Goal: Information Seeking & Learning: Find contact information

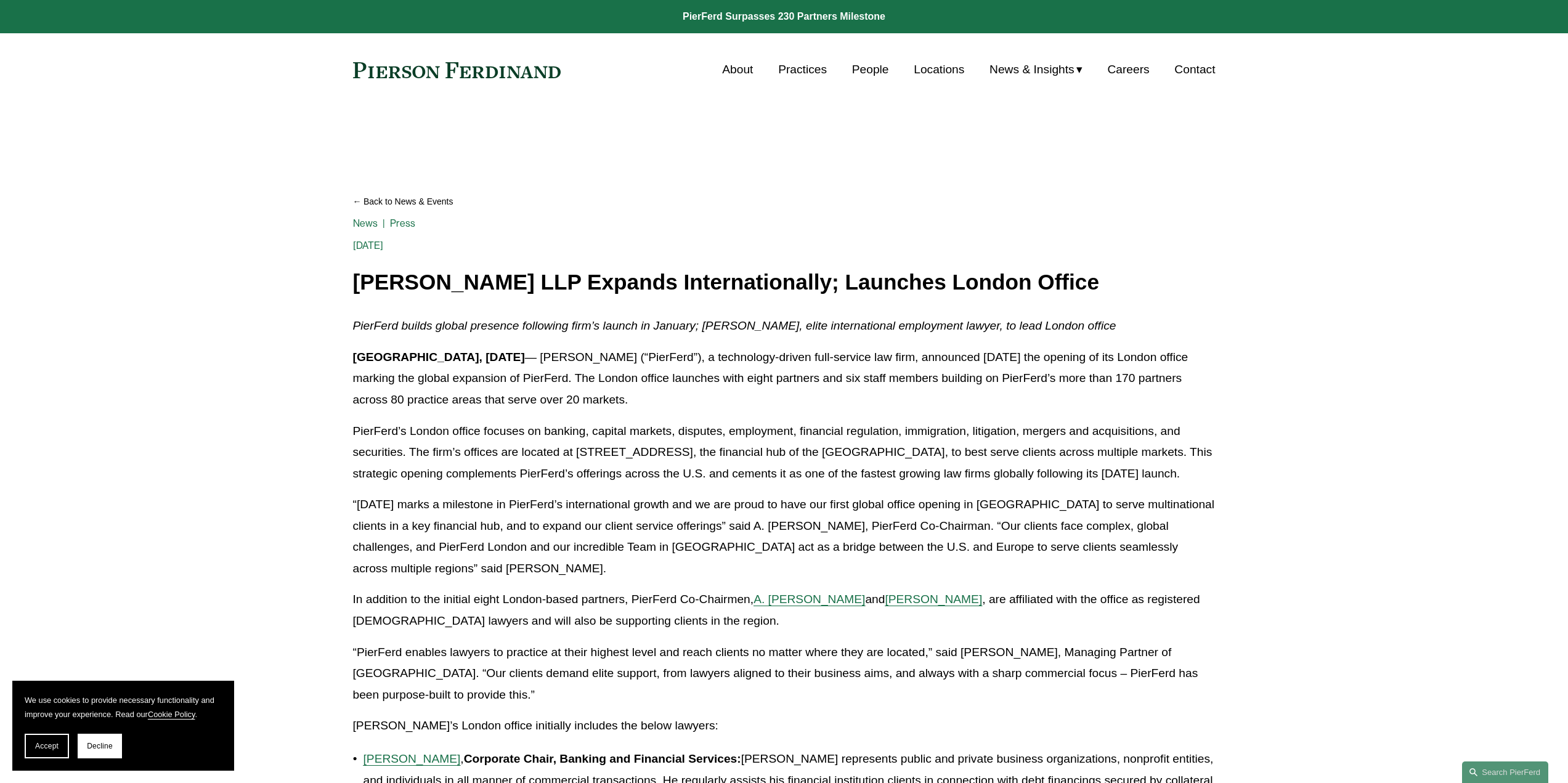
click at [728, 68] on link "About" at bounding box center [737, 70] width 31 height 23
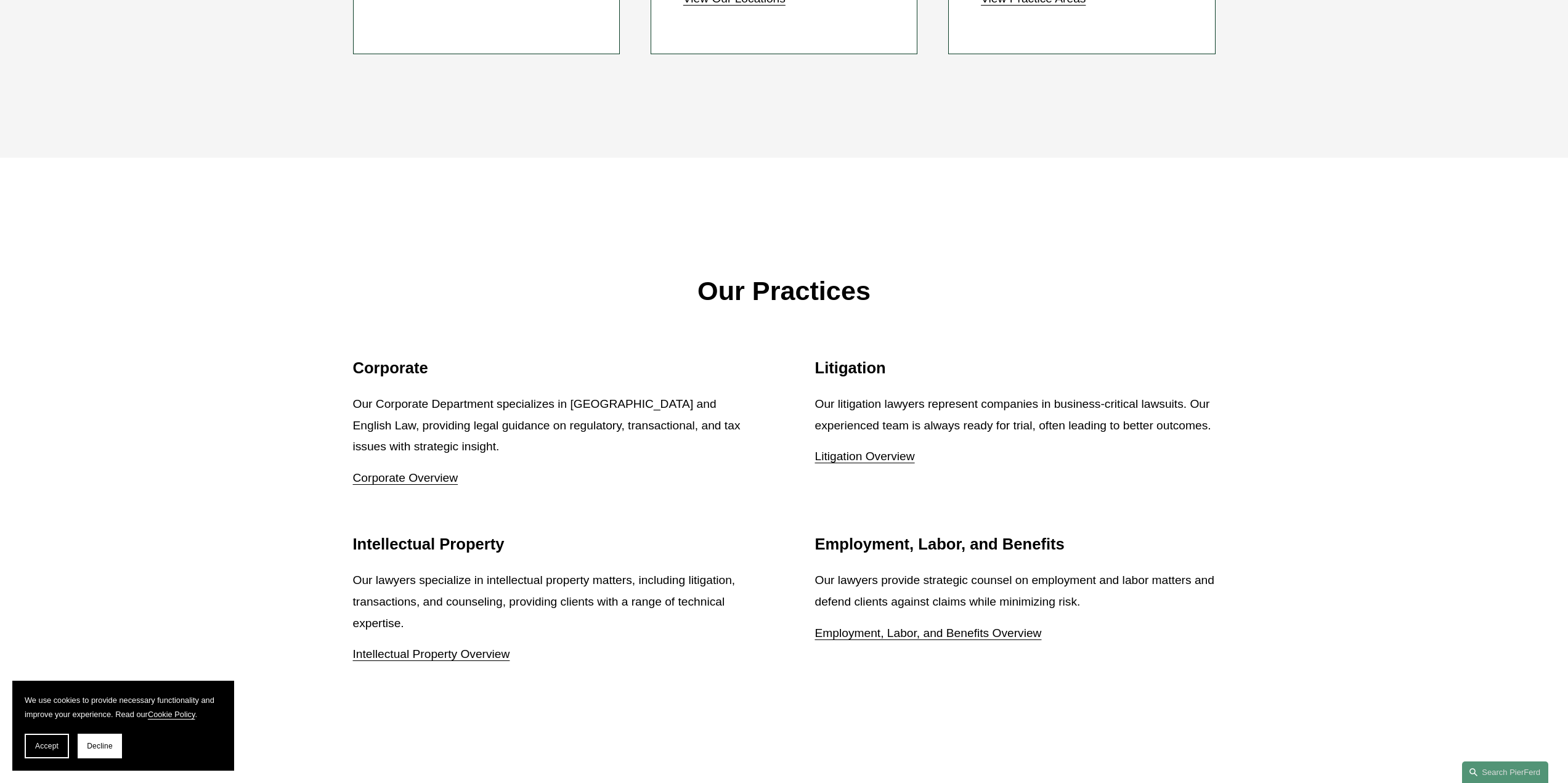
scroll to position [1602, 0]
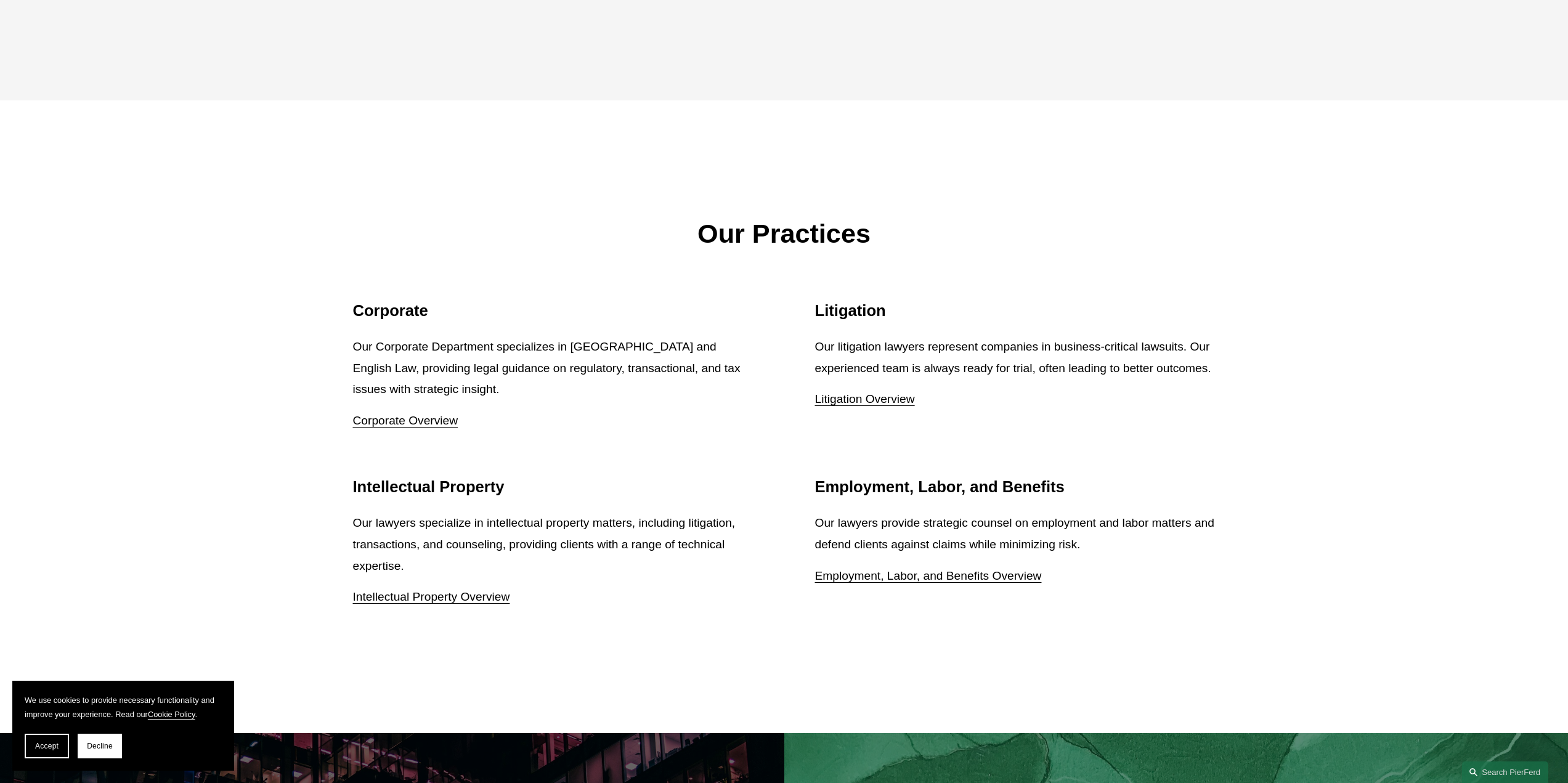
click at [868, 405] on link "Litigation Overview" at bounding box center [865, 399] width 100 height 13
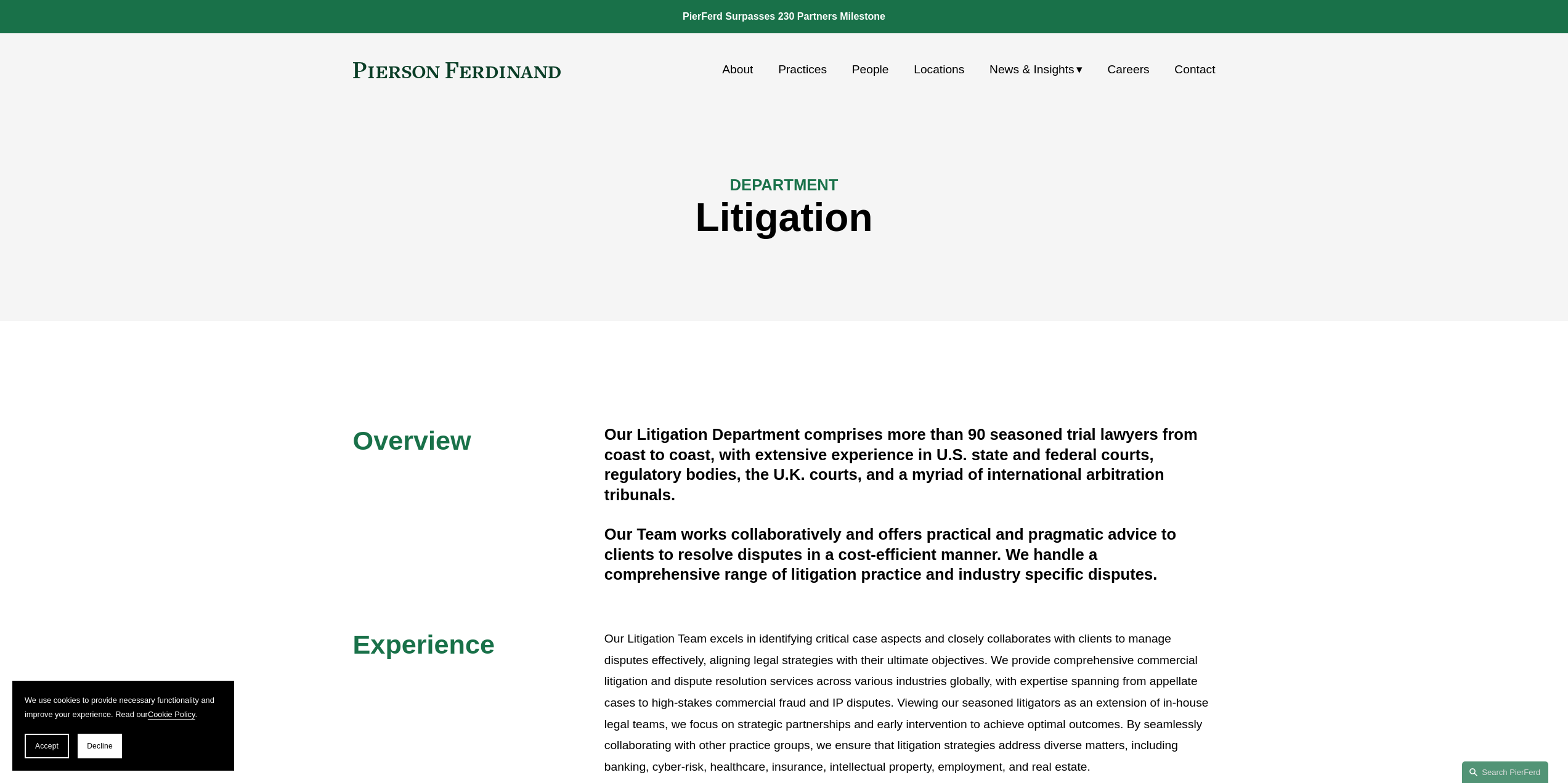
click at [870, 67] on link "People" at bounding box center [870, 70] width 37 height 23
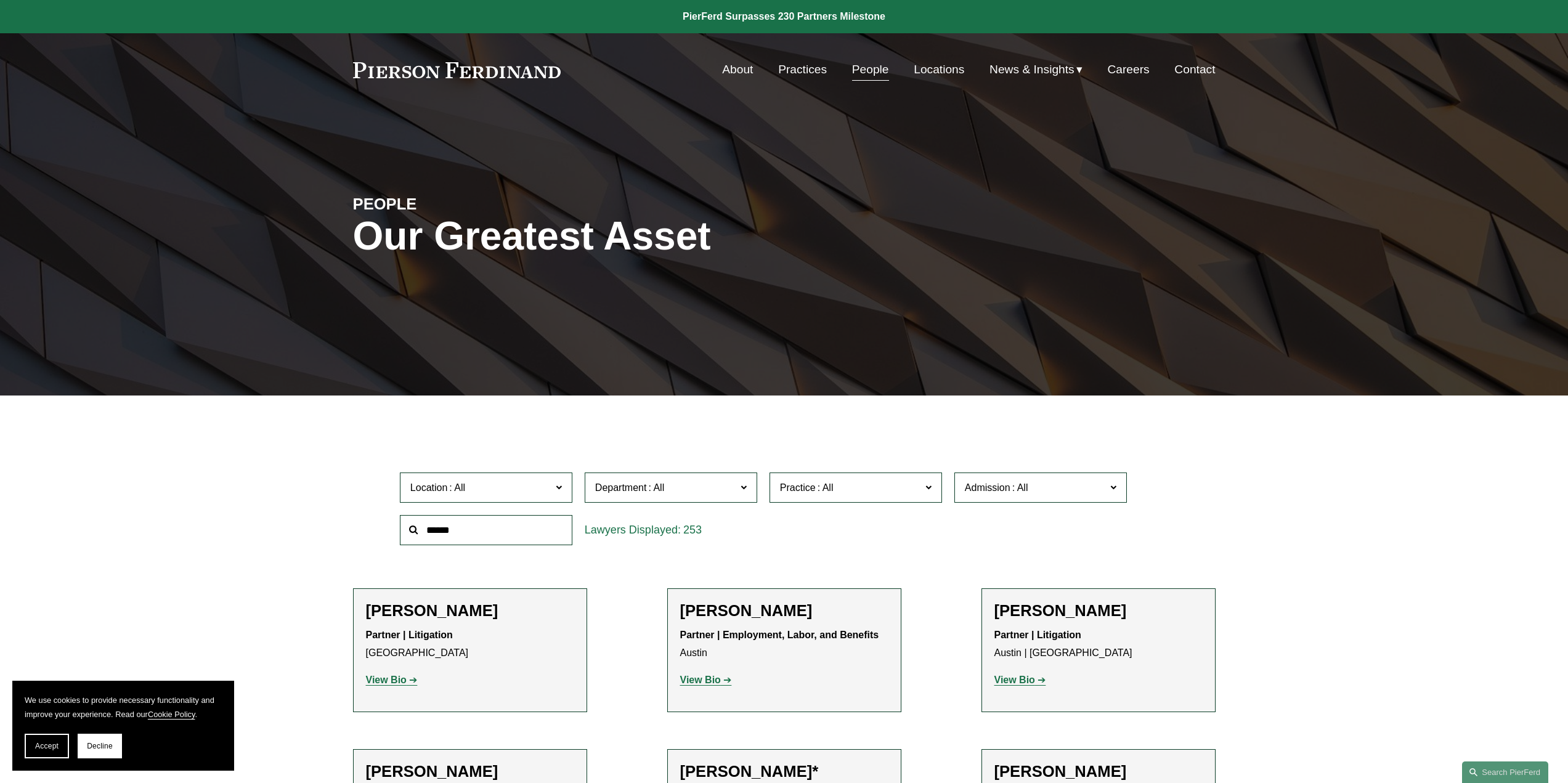
click at [687, 489] on span "Department" at bounding box center [666, 487] width 141 height 17
click at [0, 0] on link "Litigation" at bounding box center [0, 0] width 0 height 0
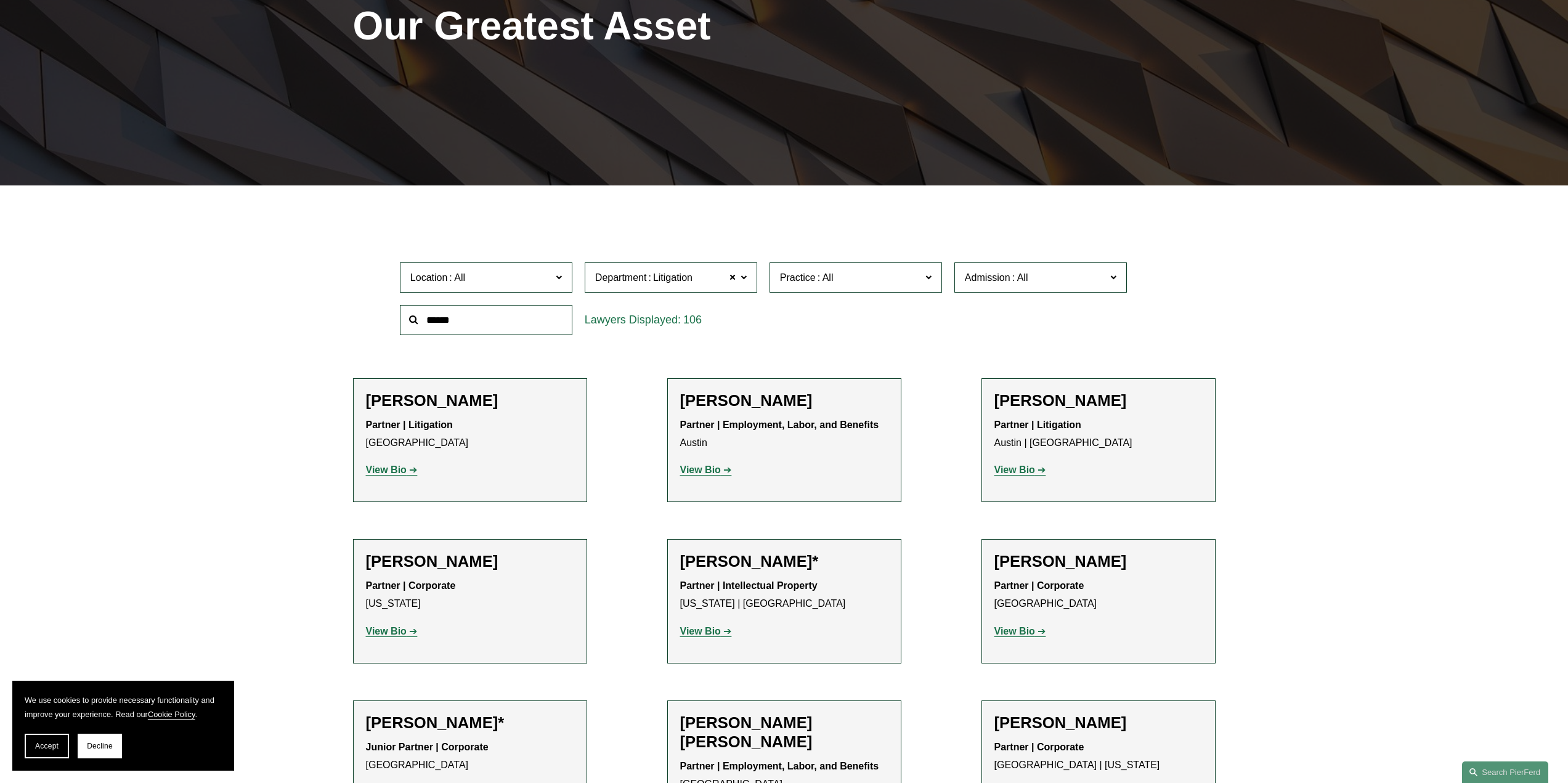
scroll to position [276, 0]
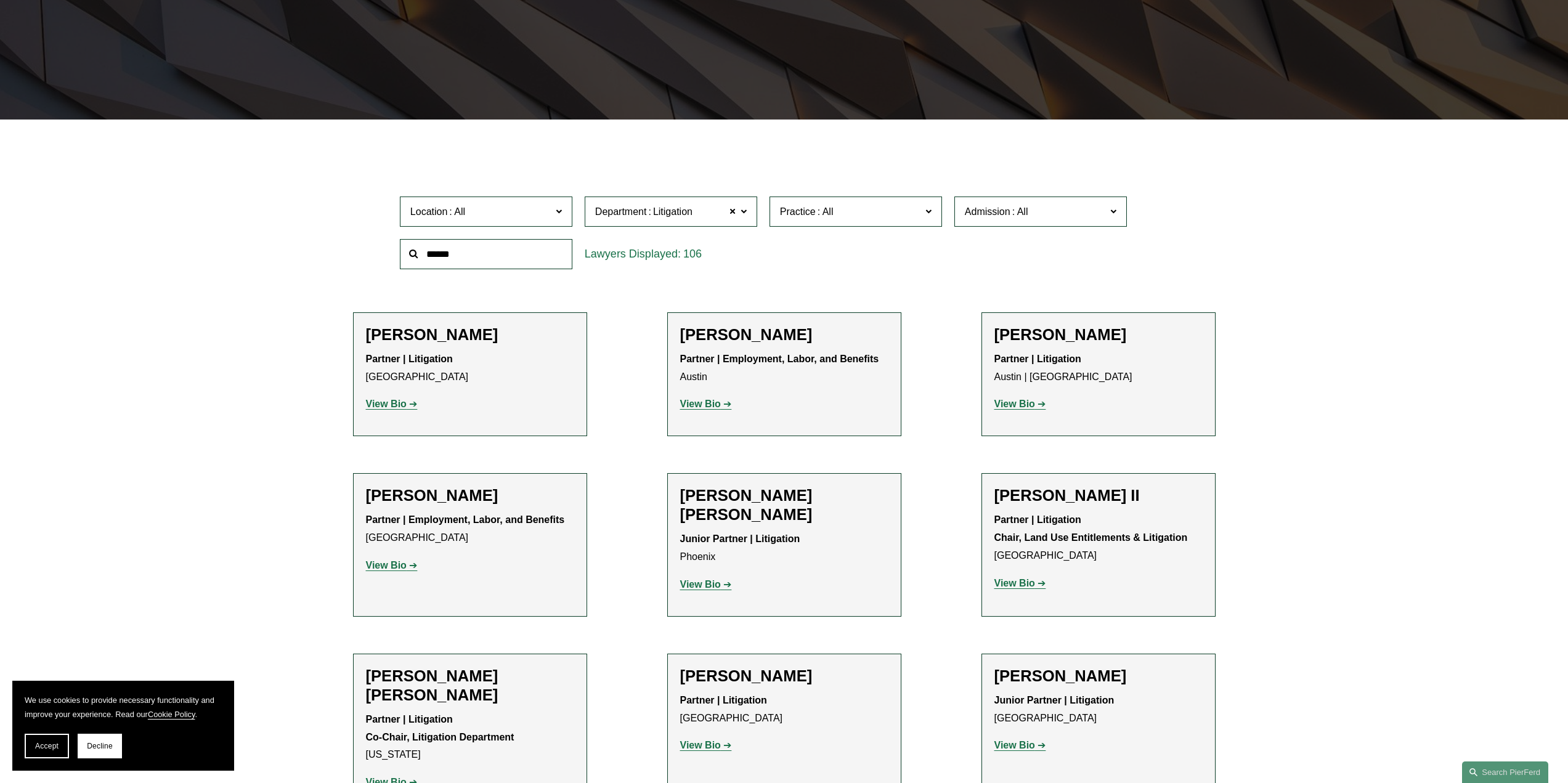
click at [539, 210] on span "Location" at bounding box center [481, 211] width 141 height 17
click at [0, 0] on link "London" at bounding box center [0, 0] width 0 height 0
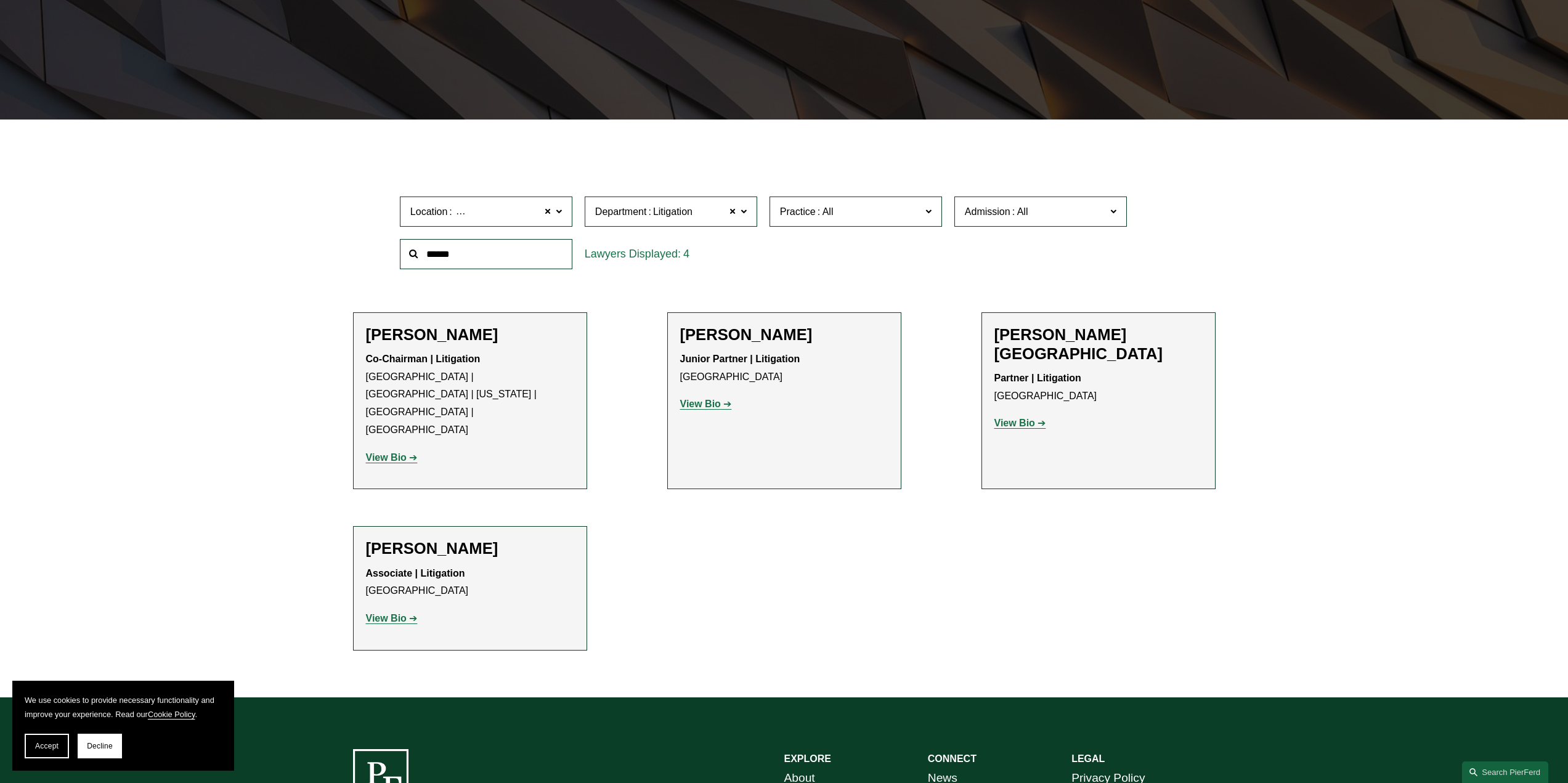
click at [743, 576] on ul "Filter Location London London All Atlanta Austin Boston Charlotte Chicago Cinci…" at bounding box center [784, 402] width 957 height 497
click at [1088, 338] on h2 "Peter Huth-Wallis" at bounding box center [1099, 344] width 209 height 38
click at [1027, 415] on p "View Bio" at bounding box center [1099, 423] width 209 height 18
click at [1021, 418] on strong "View Bio" at bounding box center [1015, 423] width 41 height 10
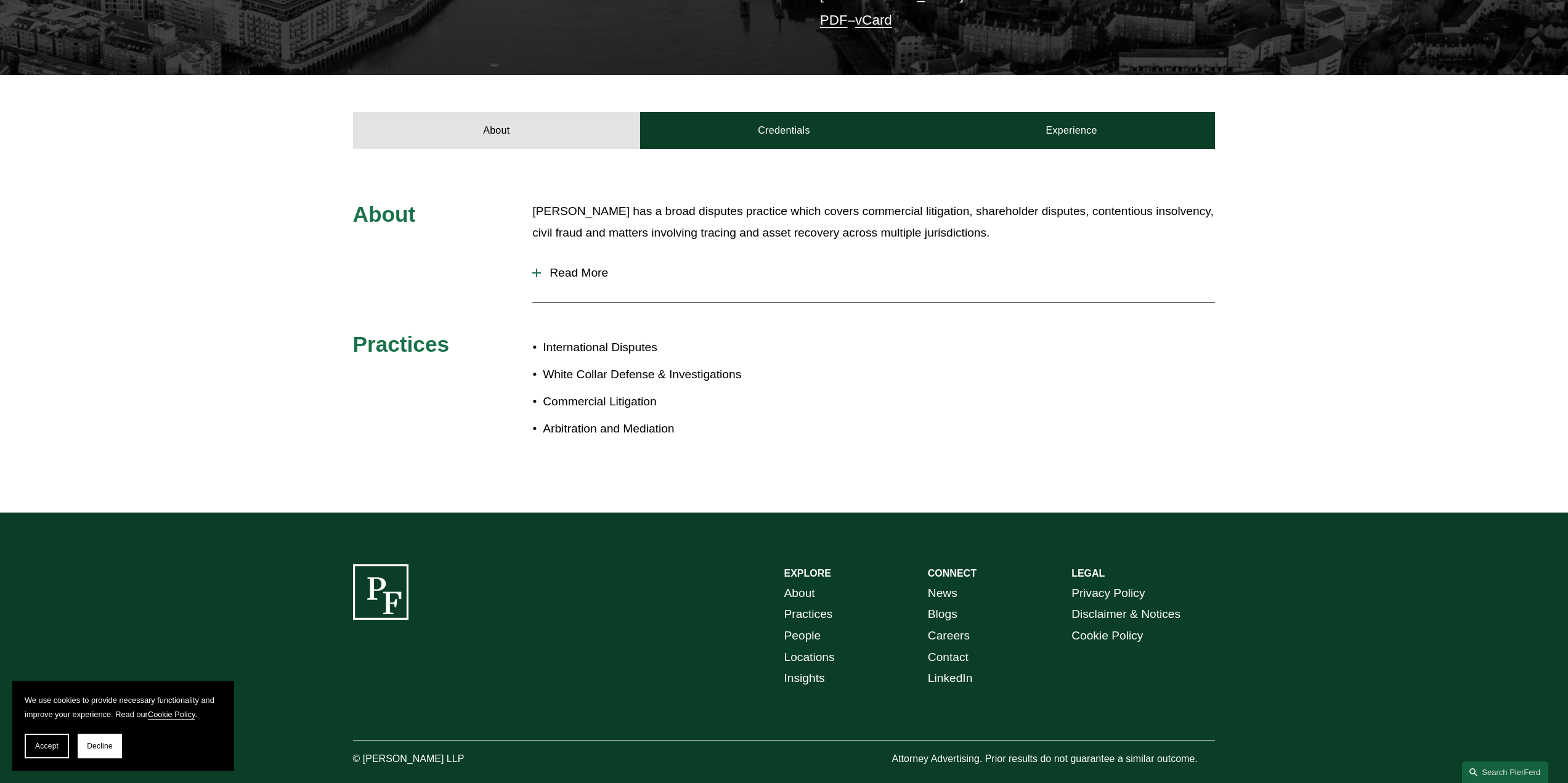
scroll to position [413, 0]
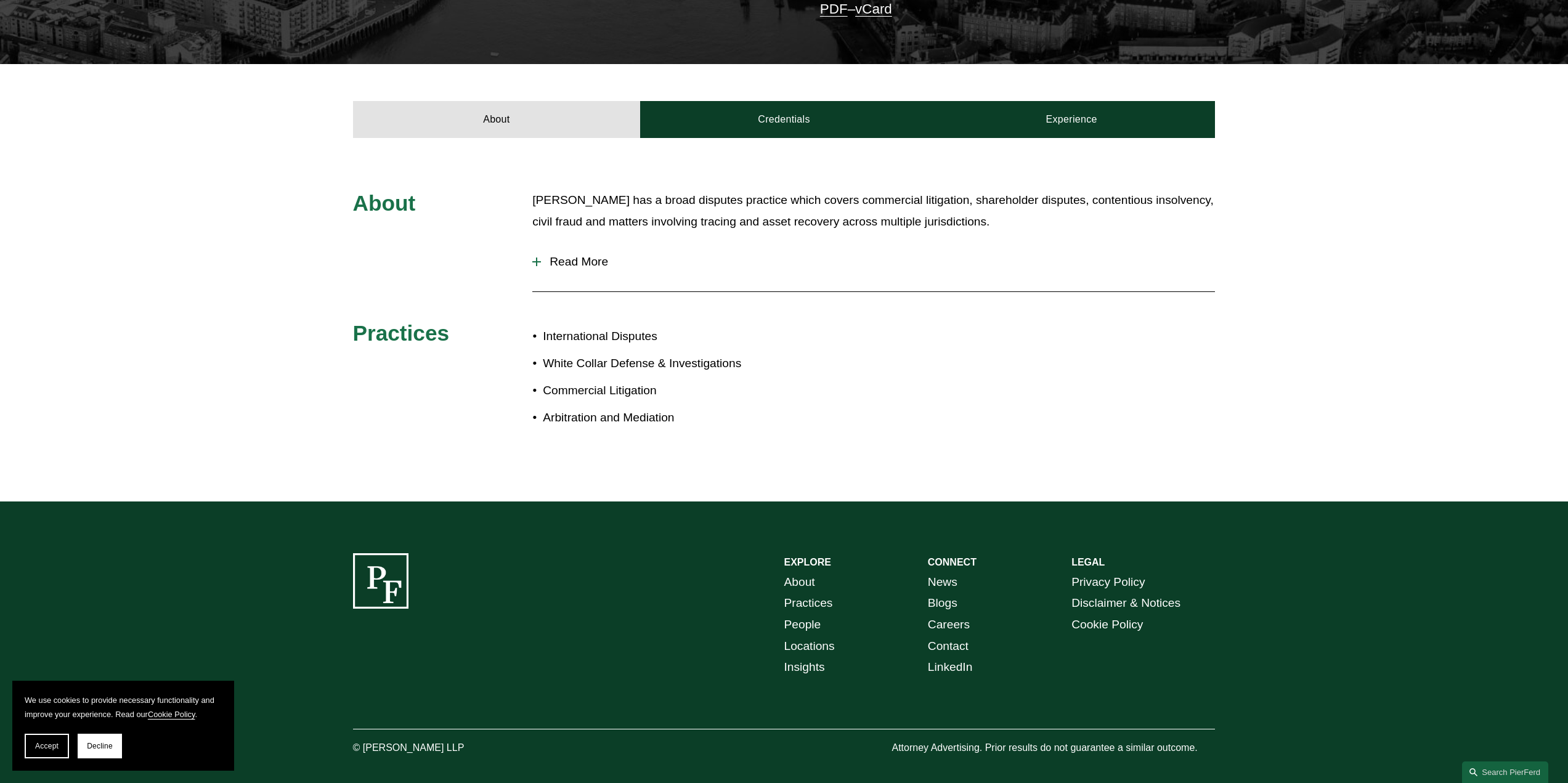
click at [538, 246] on button "Read More" at bounding box center [874, 261] width 683 height 32
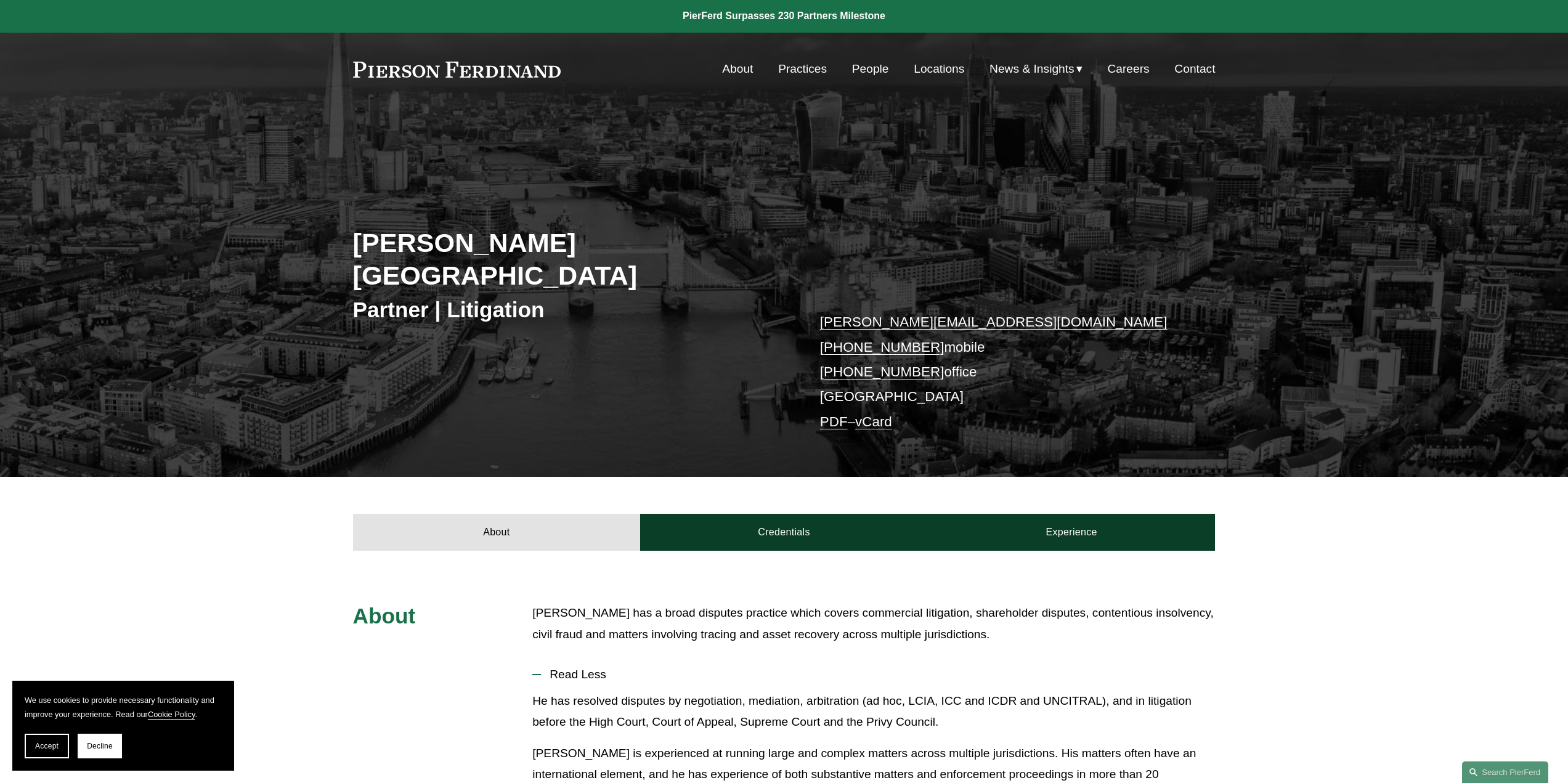
scroll to position [0, 0]
drag, startPoint x: 578, startPoint y: 237, endPoint x: 339, endPoint y: 238, distance: 239.0
click at [339, 238] on div "Peter Huth-Wallis Partner | Litigation peter.huthwallis@pierferd.com +44 78 436…" at bounding box center [784, 315] width 1568 height 324
copy h2 "Peter Huth-Wallis"
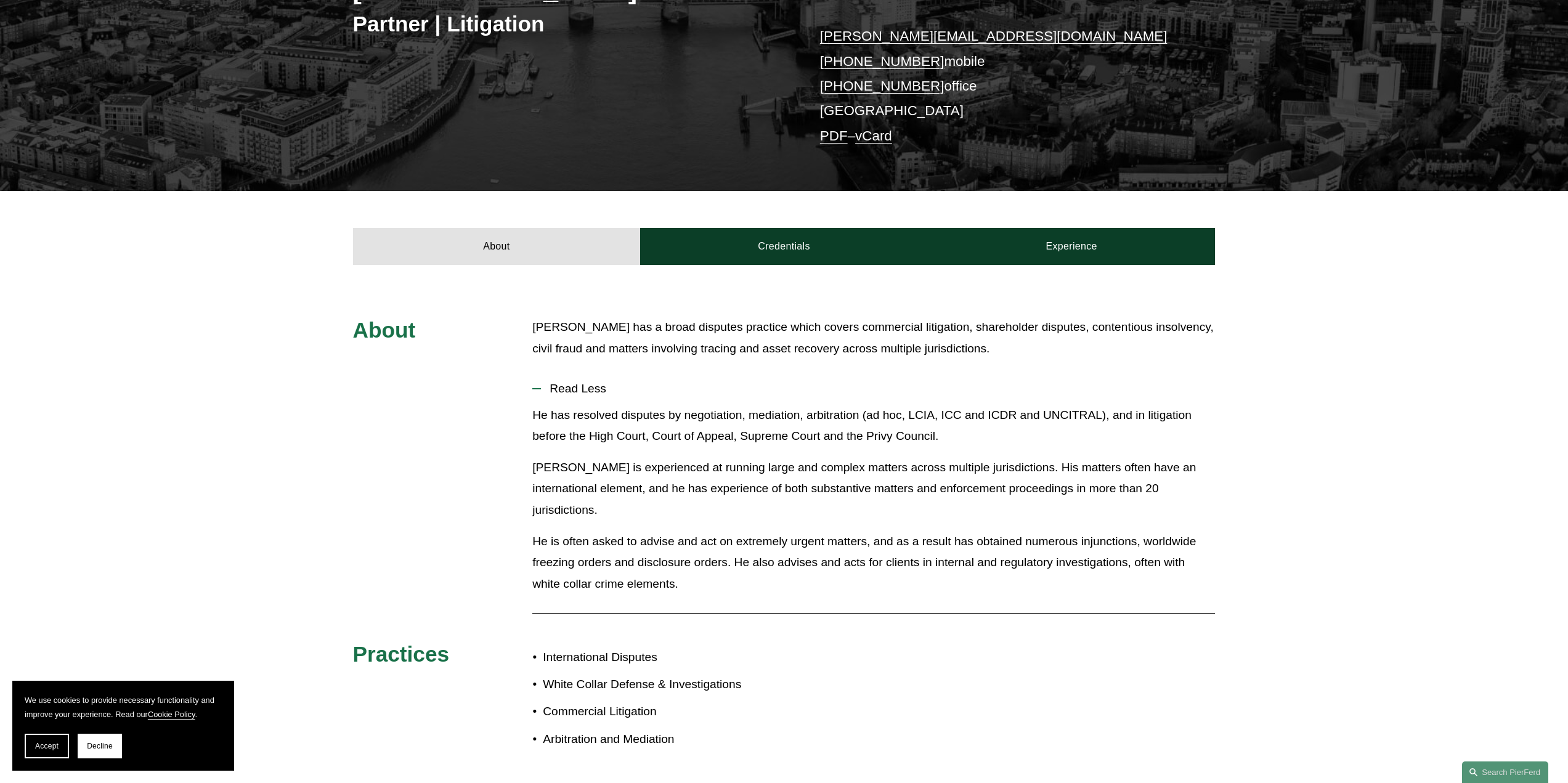
scroll to position [308, 0]
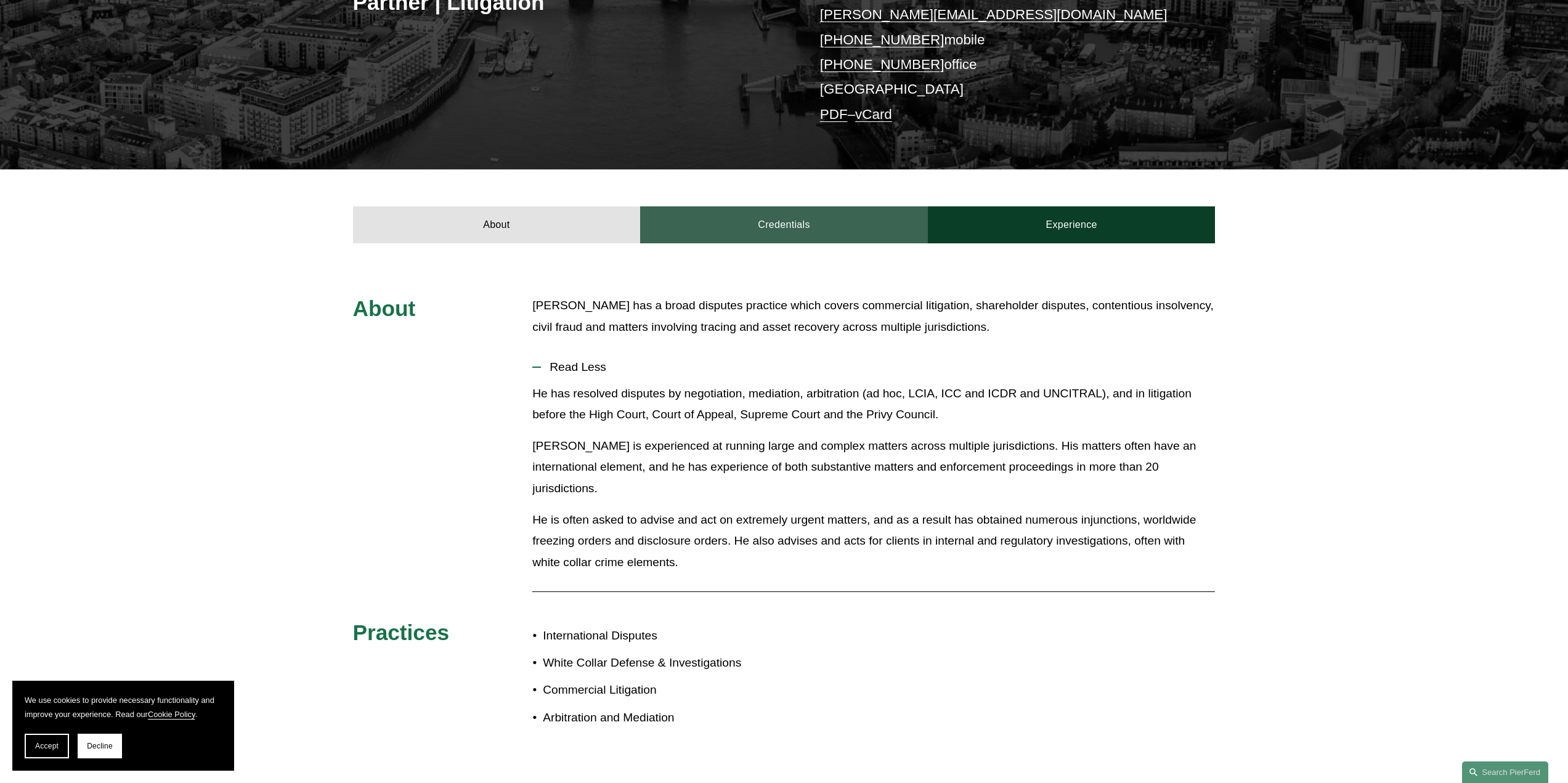
click at [787, 206] on link "Credentials" at bounding box center [784, 224] width 288 height 37
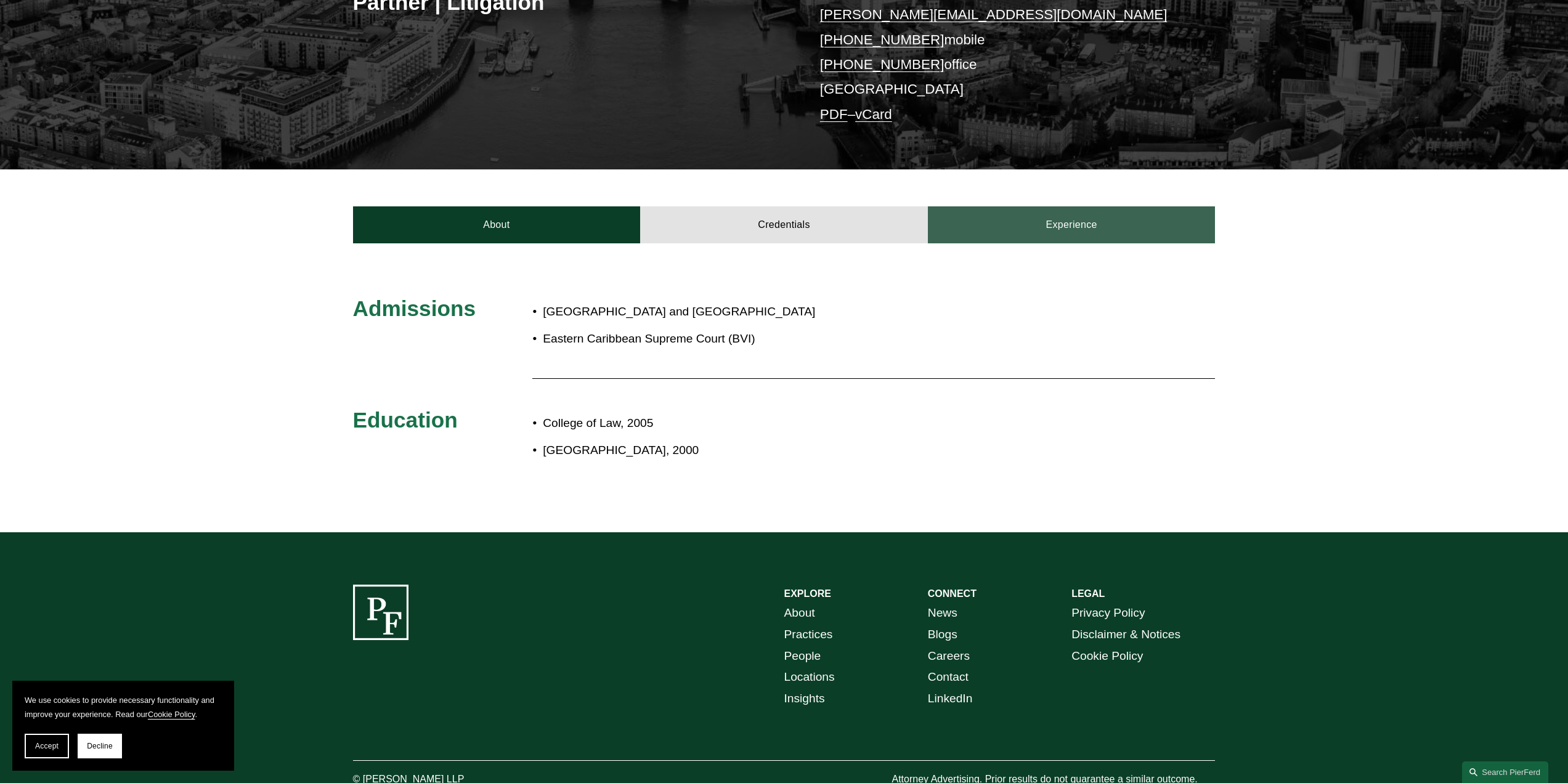
click at [1038, 206] on link "Experience" at bounding box center [1072, 224] width 288 height 37
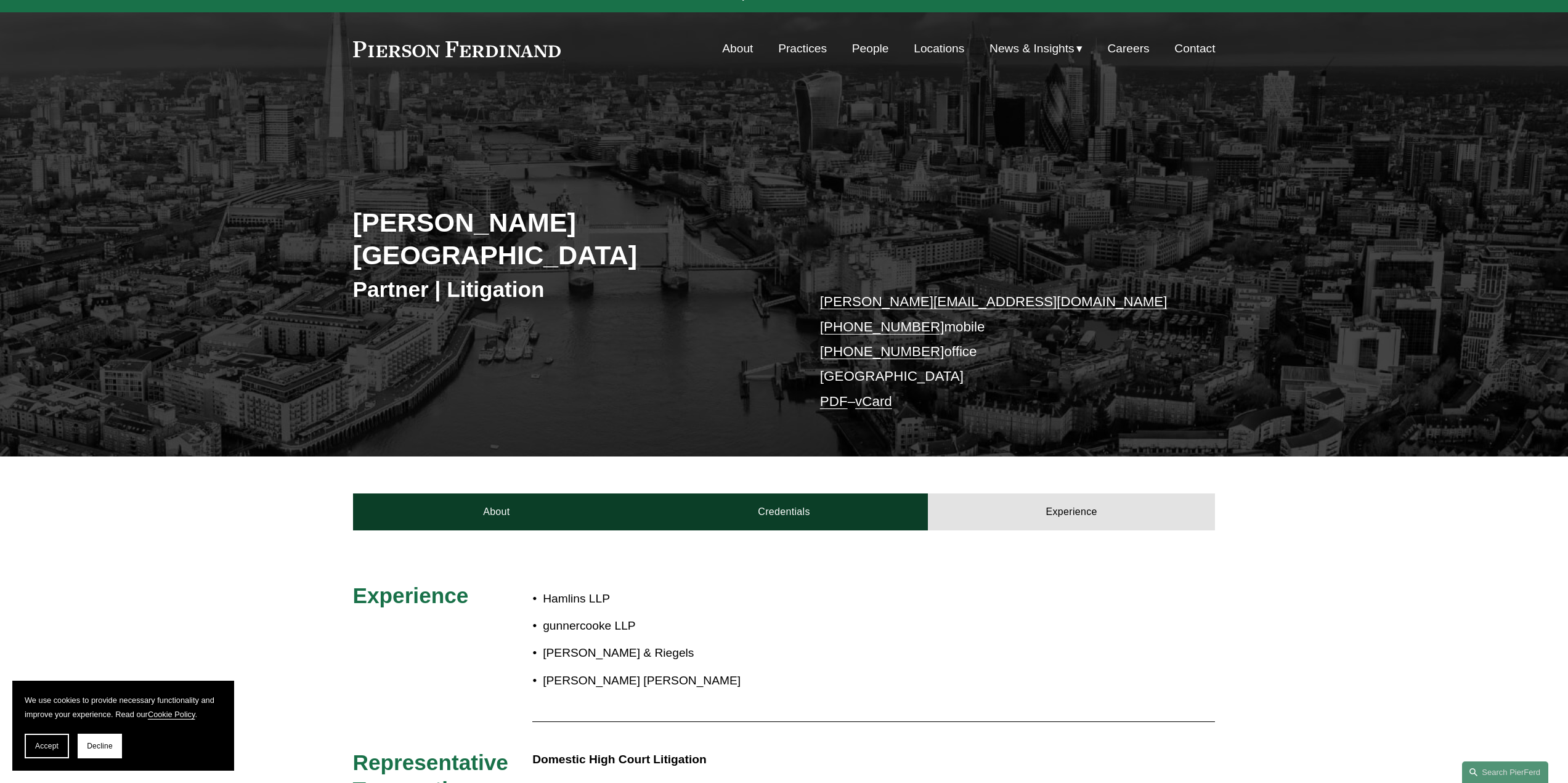
scroll to position [0, 0]
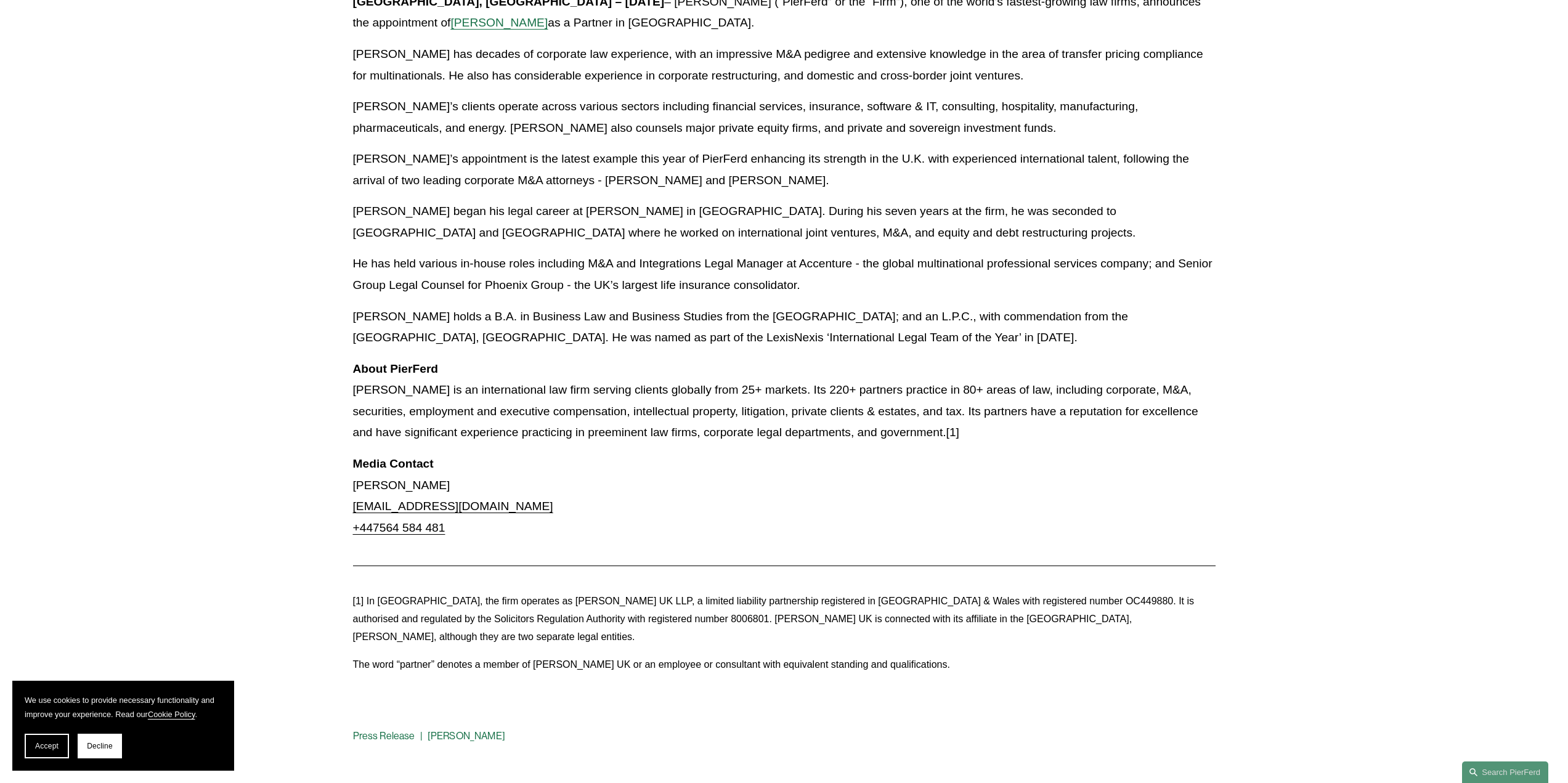
scroll to position [370, 0]
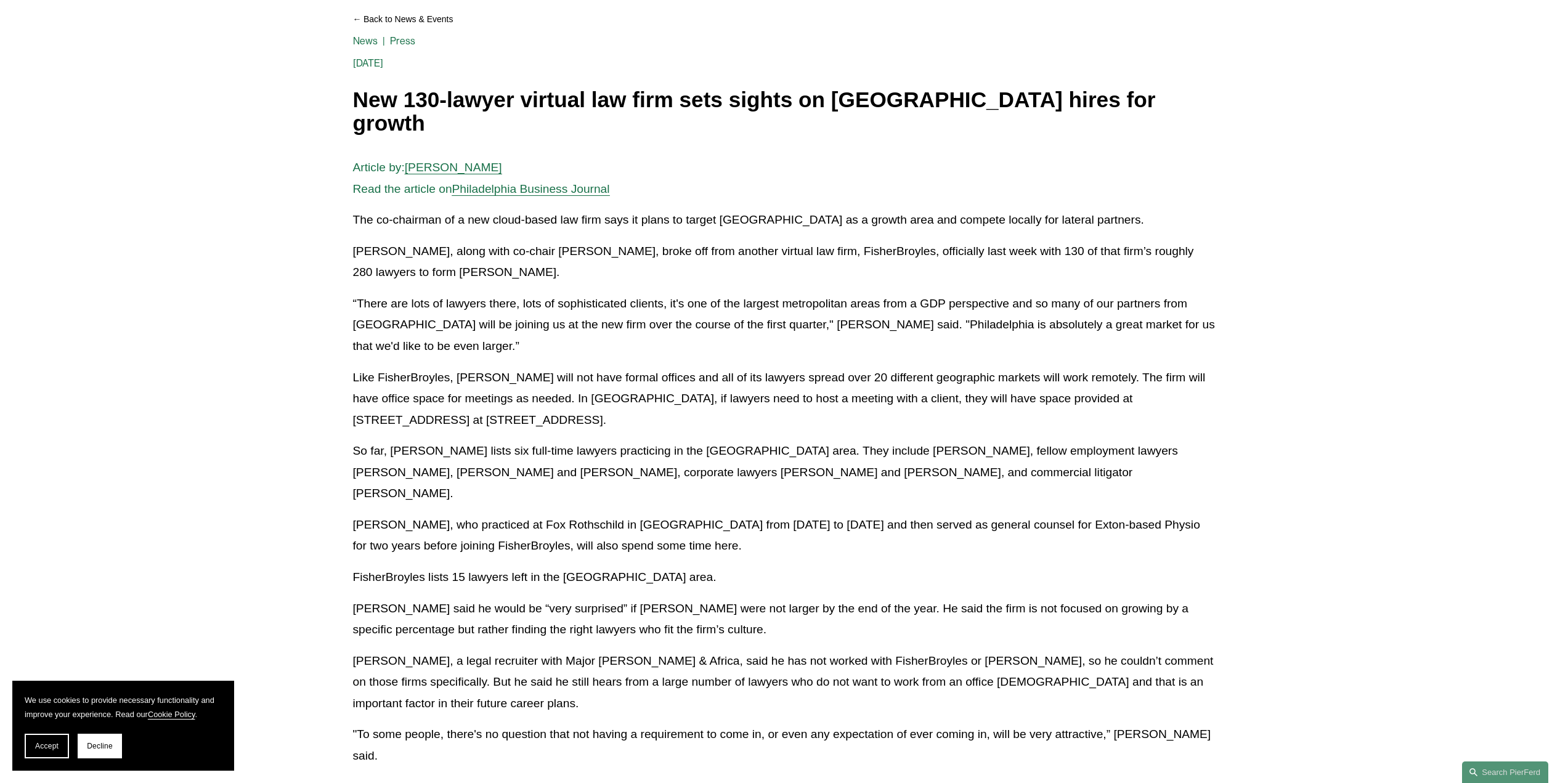
scroll to position [184, 0]
